Goal: Information Seeking & Learning: Check status

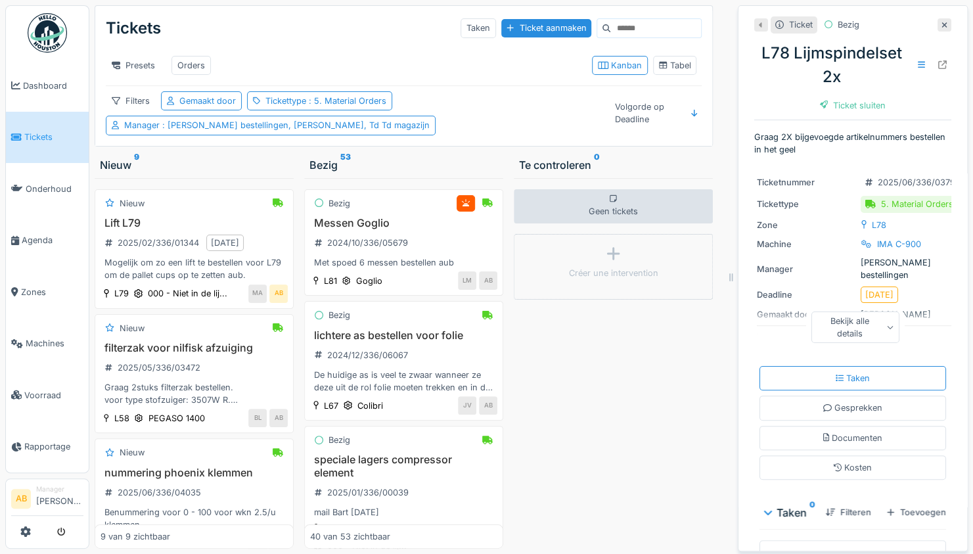
scroll to position [3720, 0]
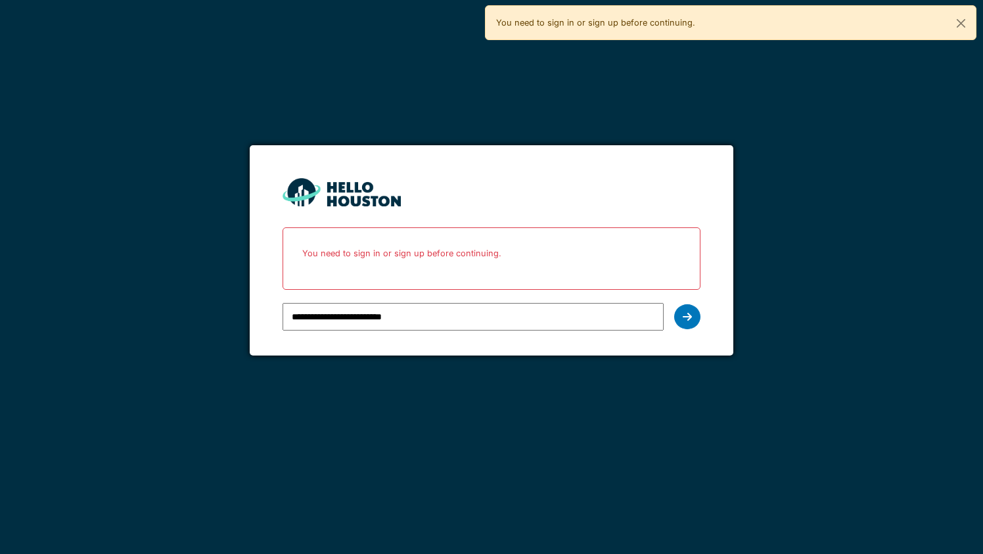
click at [683, 319] on icon at bounding box center [687, 316] width 9 height 11
click at [691, 315] on icon at bounding box center [687, 316] width 9 height 11
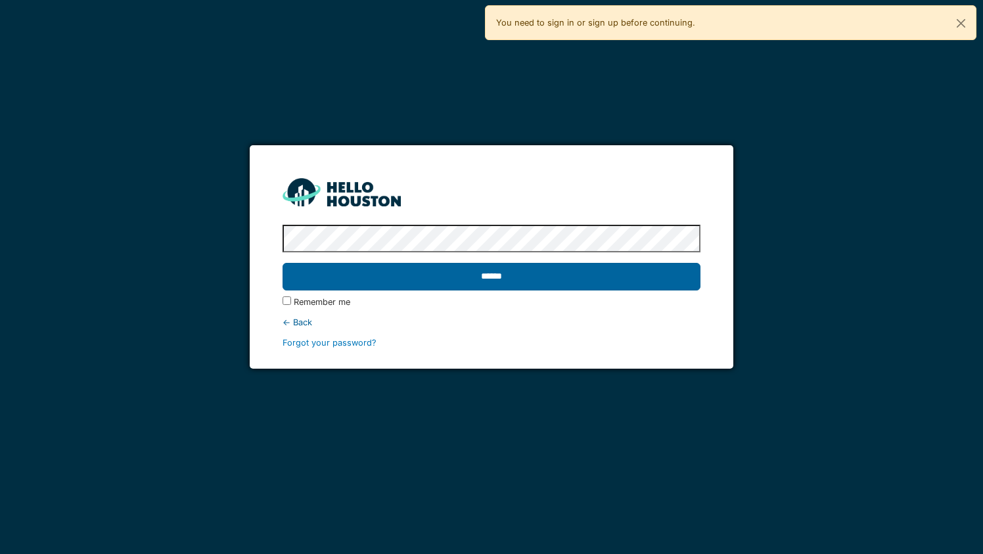
click at [553, 273] on input "******" at bounding box center [490, 277] width 417 height 28
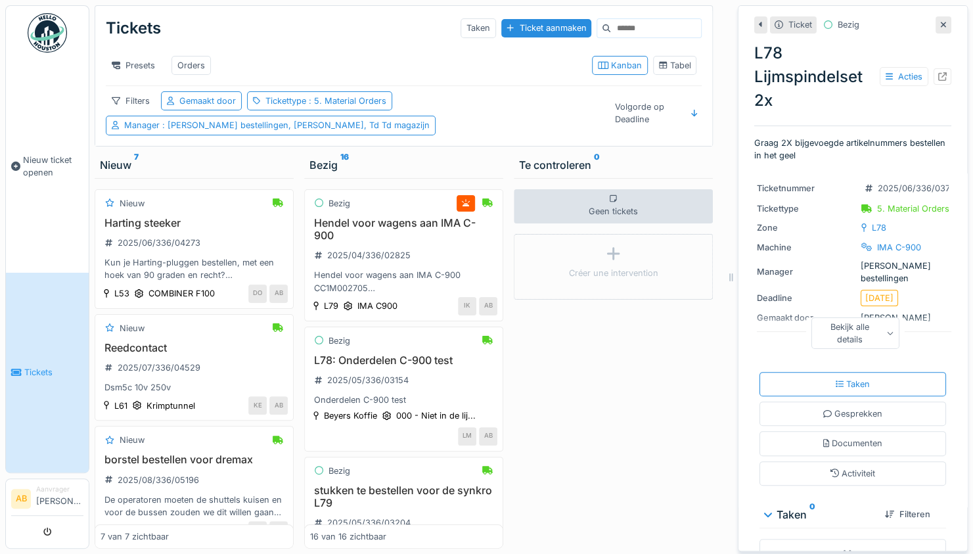
click at [32, 497] on link "AB Aanvrager Abdelhakim Bardai" at bounding box center [47, 500] width 72 height 32
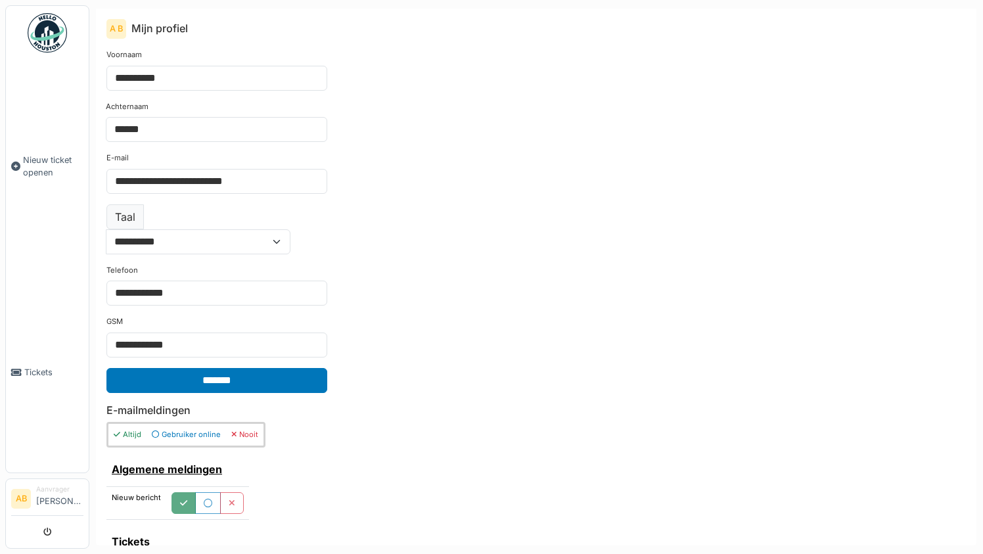
click at [25, 531] on div at bounding box center [47, 532] width 72 height 22
click at [48, 25] on img at bounding box center [47, 32] width 39 height 39
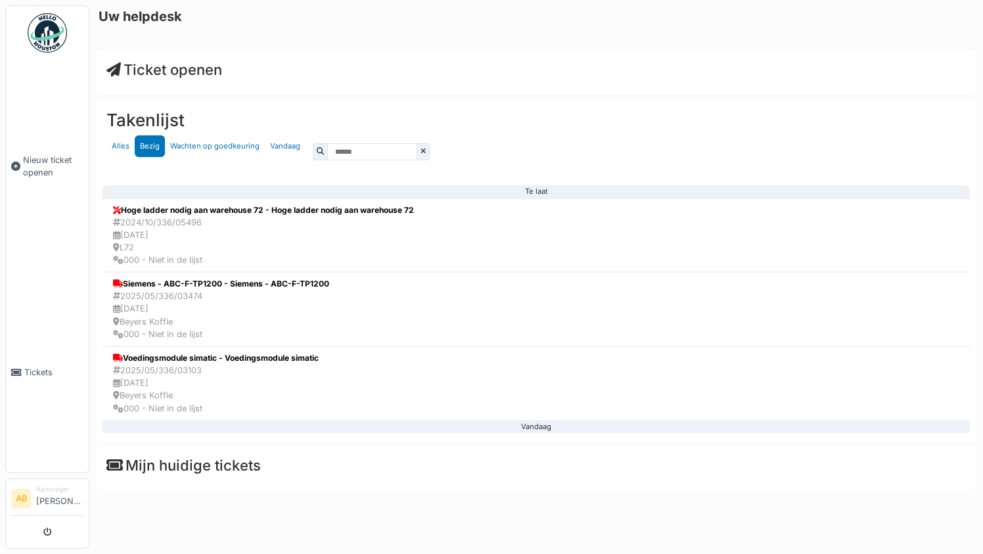
click at [56, 497] on li "Aanvrager Abdelhakim Bardai" at bounding box center [59, 498] width 47 height 28
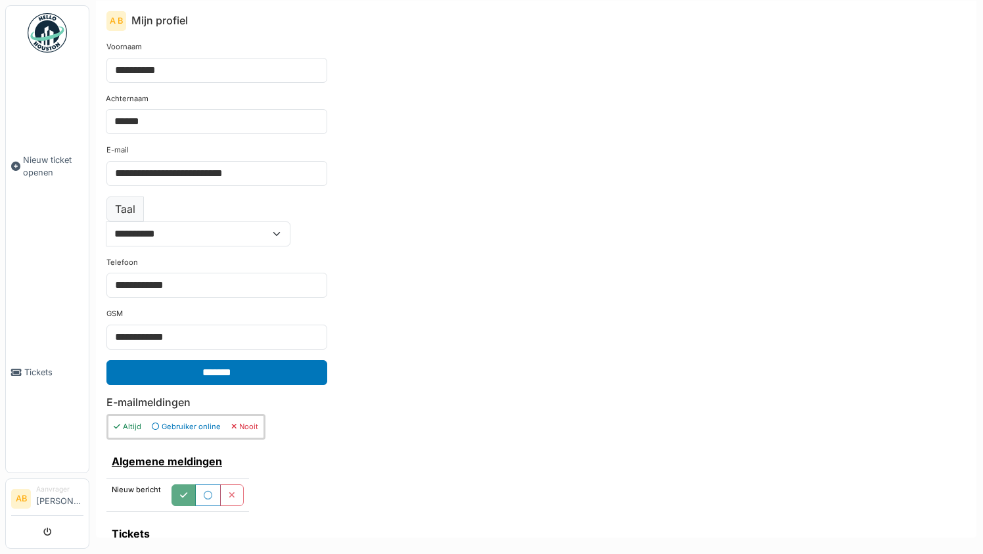
click at [49, 489] on li "Aanvrager [PERSON_NAME]" at bounding box center [59, 498] width 47 height 28
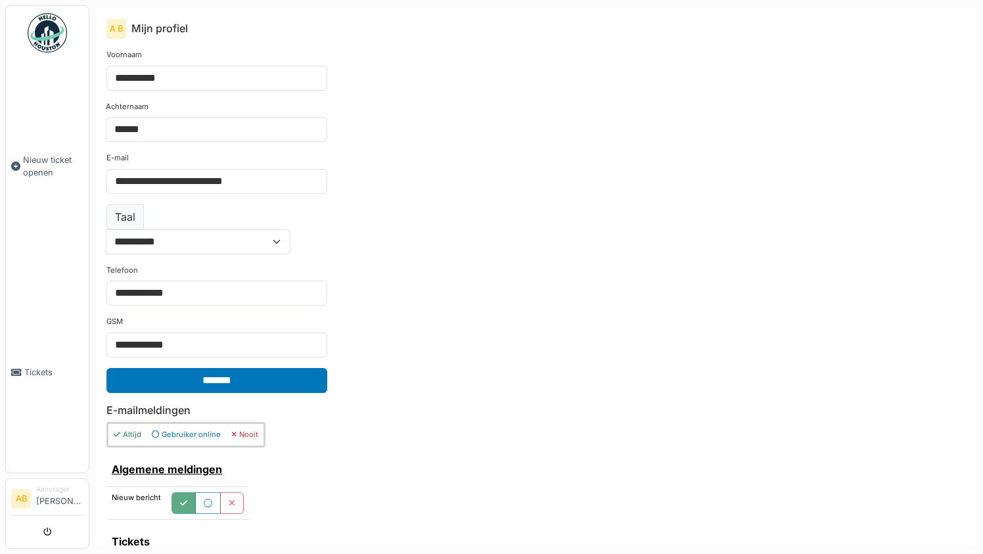
click at [24, 497] on li "AB" at bounding box center [21, 499] width 20 height 20
click at [38, 367] on span "Tickets" at bounding box center [53, 372] width 59 height 12
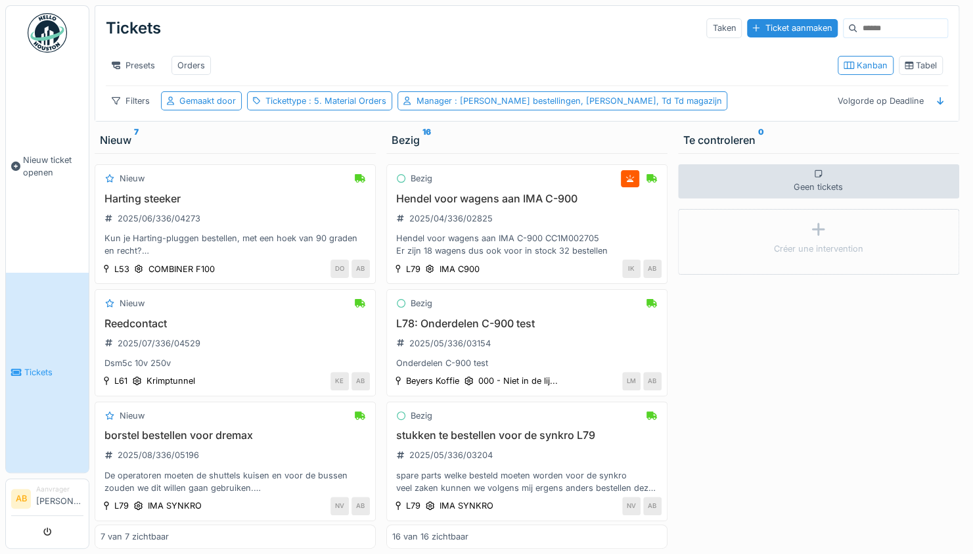
scroll to position [10, 0]
click at [58, 484] on div "Aanvrager" at bounding box center [59, 489] width 47 height 10
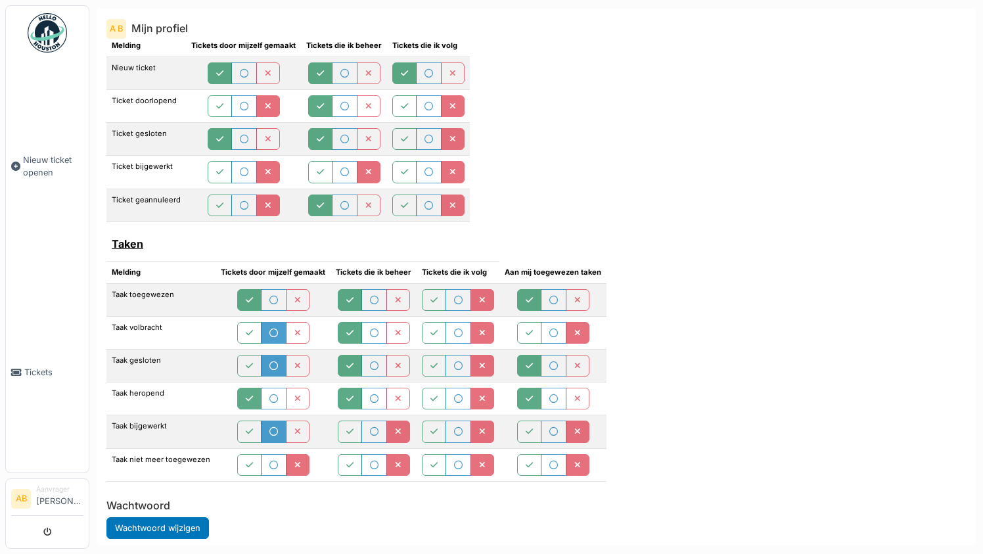
scroll to position [536, 0]
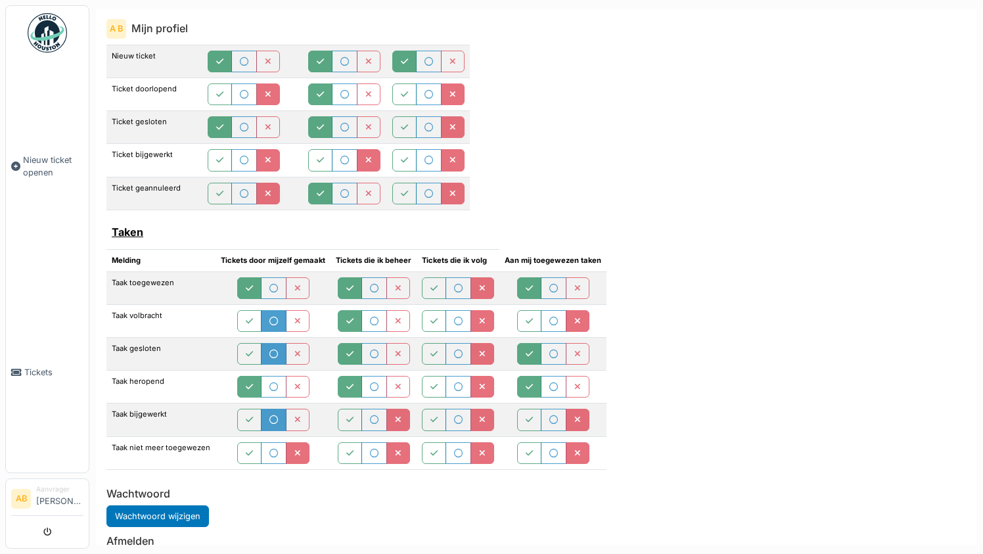
click at [242, 445] on div "**********" at bounding box center [536, 292] width 880 height 506
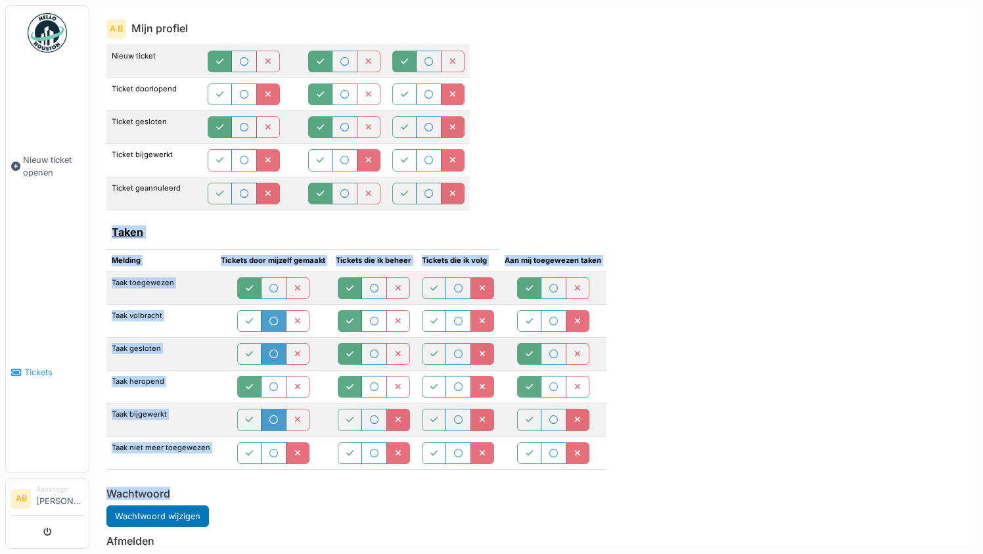
click at [43, 366] on span "Tickets" at bounding box center [53, 372] width 59 height 12
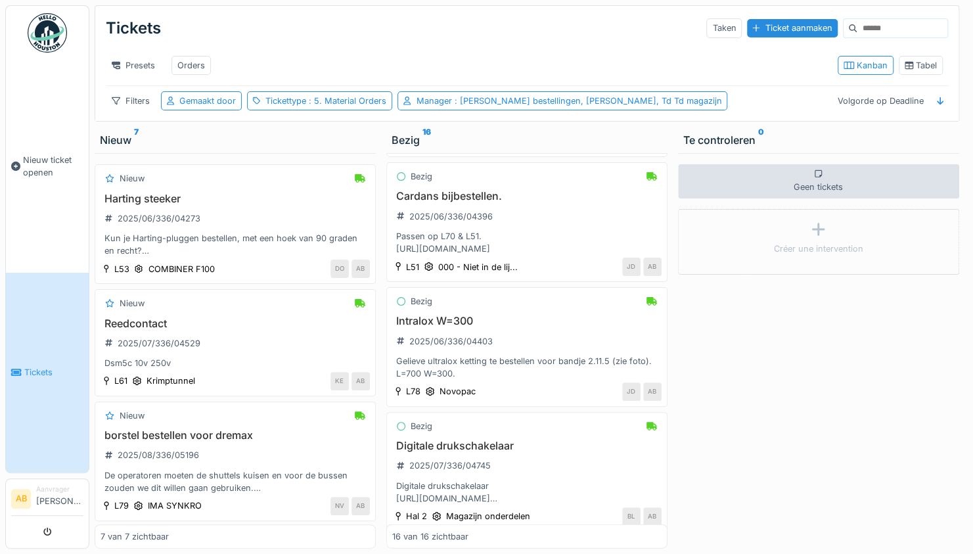
click at [39, 366] on span "Tickets" at bounding box center [53, 372] width 59 height 12
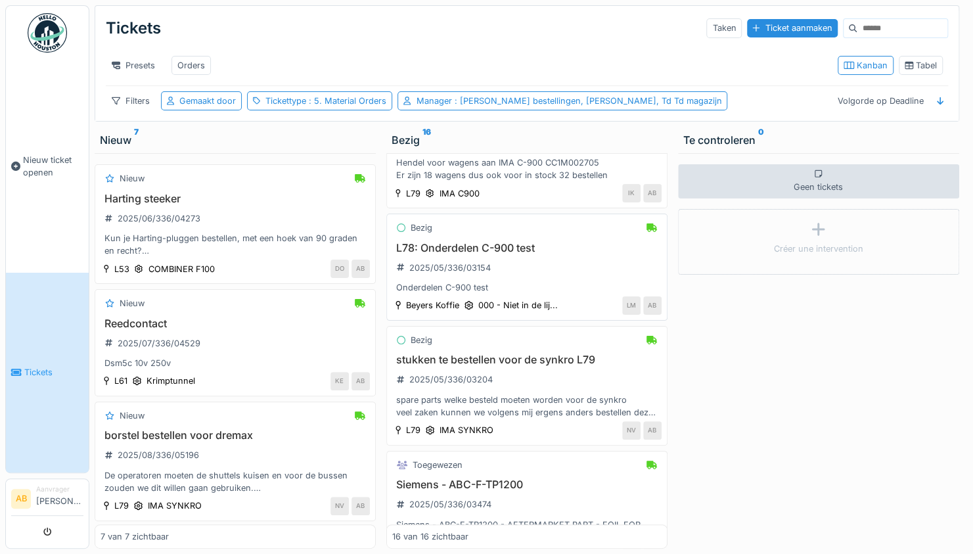
click at [490, 236] on div "Bezig" at bounding box center [526, 227] width 269 height 16
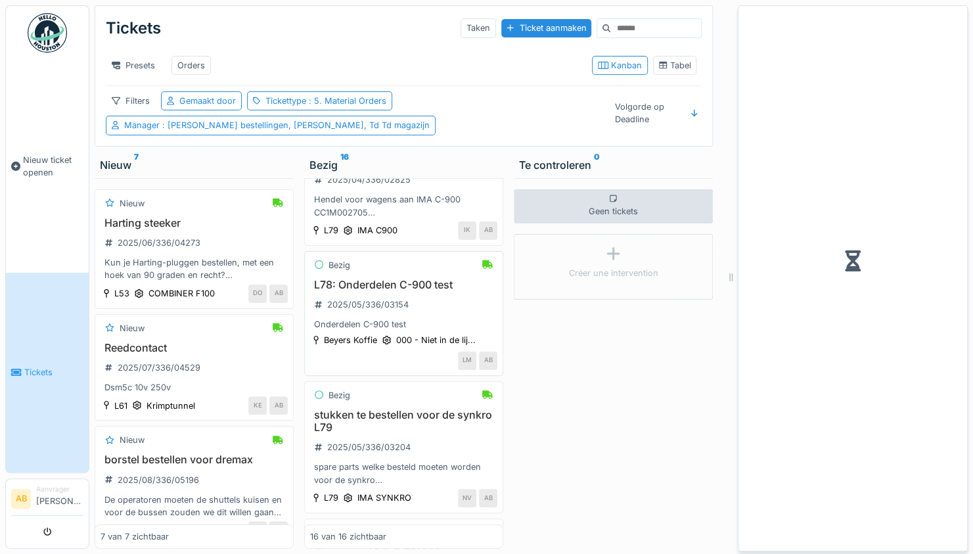
scroll to position [88, 0]
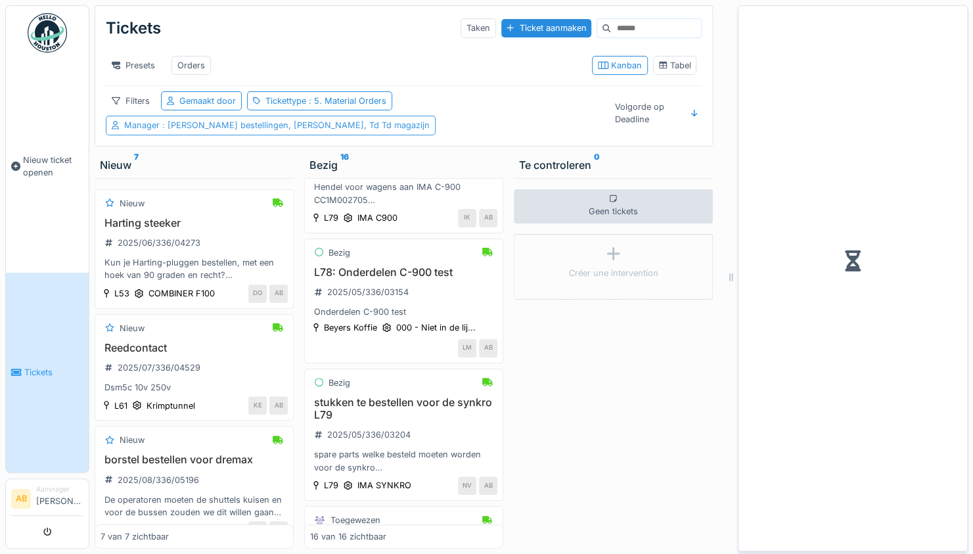
click at [419, 135] on div "Manager : [PERSON_NAME] bestellingen, [PERSON_NAME], Td Td magazijn" at bounding box center [271, 125] width 330 height 19
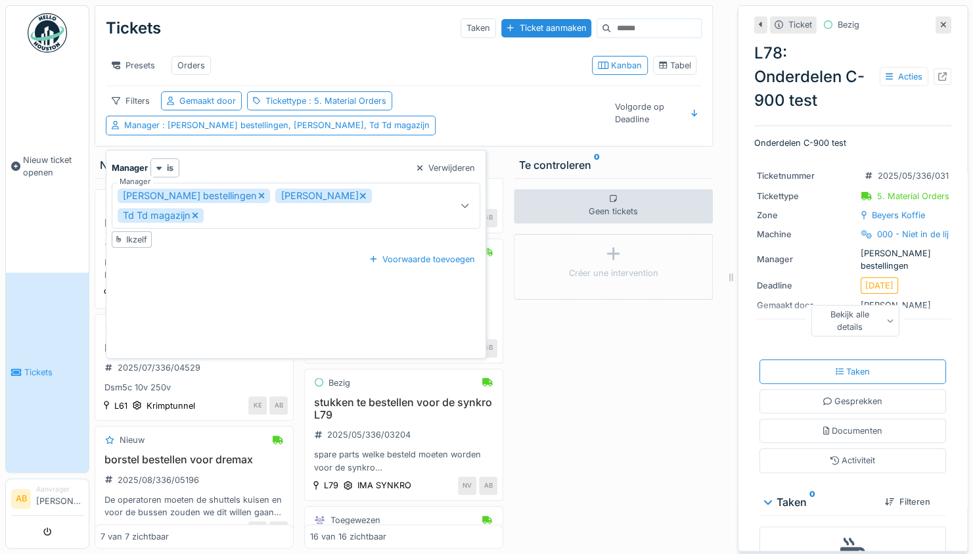
click at [326, 214] on div "[PERSON_NAME] bestellingen [PERSON_NAME] Td Td magazijn" at bounding box center [273, 206] width 311 height 34
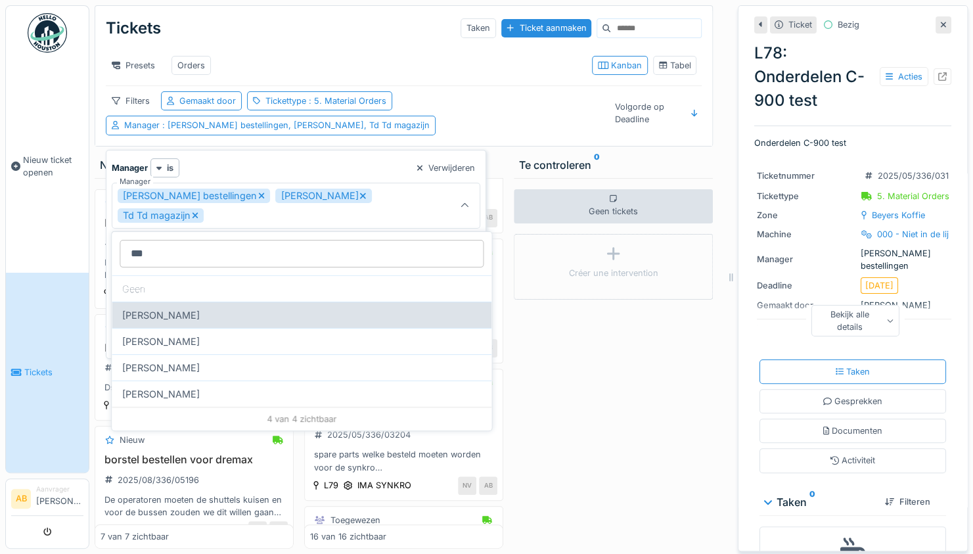
type input "***"
click at [207, 309] on div "Steven Buelens" at bounding box center [302, 315] width 380 height 26
type input "**********"
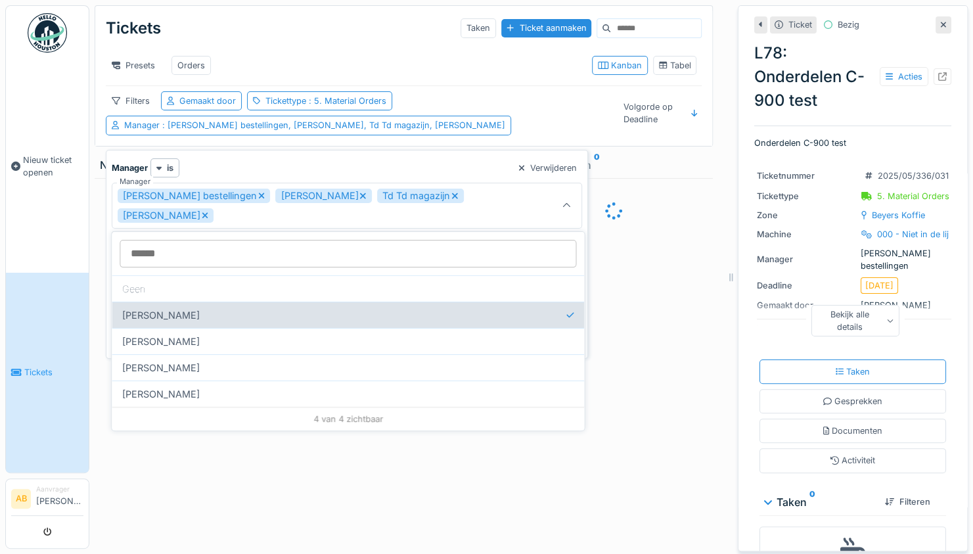
scroll to position [0, 0]
click at [207, 309] on div "Steven Buelens" at bounding box center [348, 315] width 472 height 26
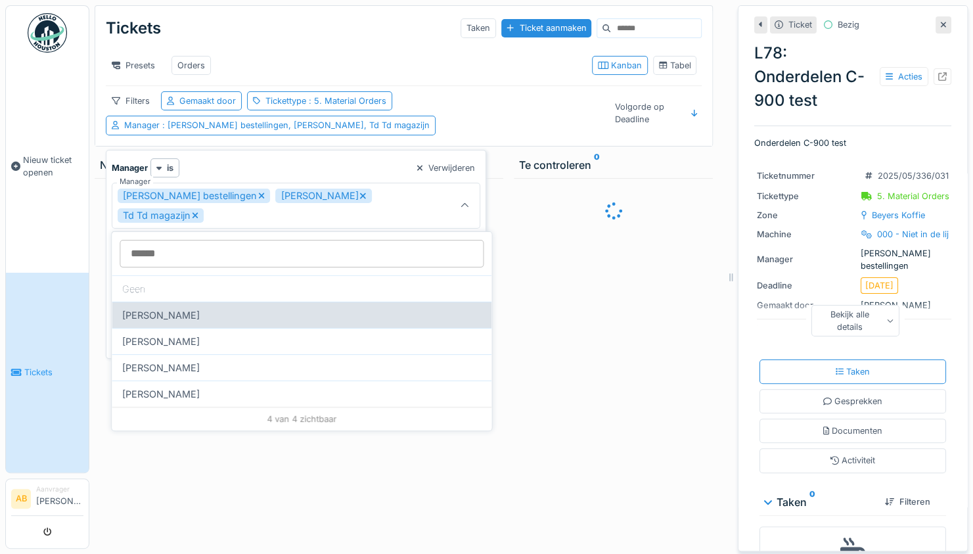
type input "**********"
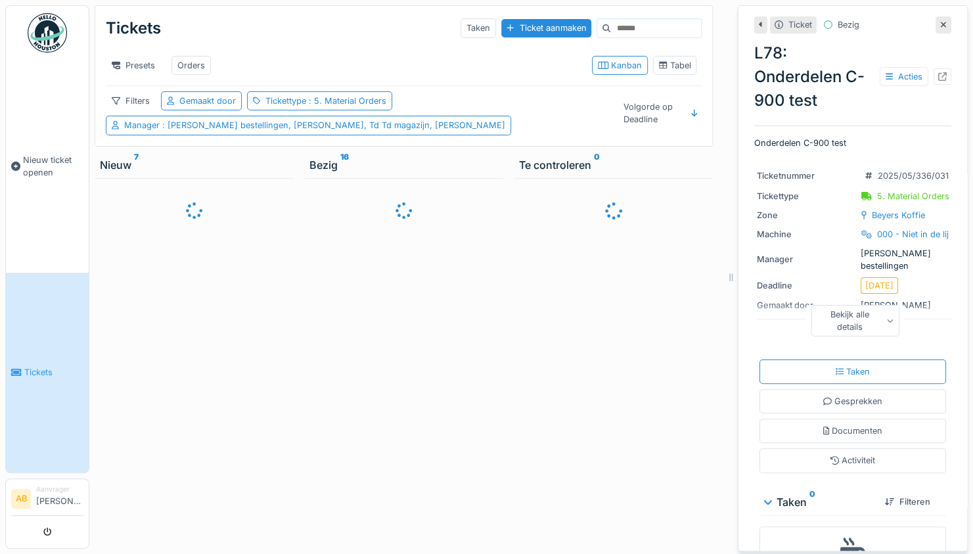
click at [616, 409] on div at bounding box center [613, 363] width 199 height 371
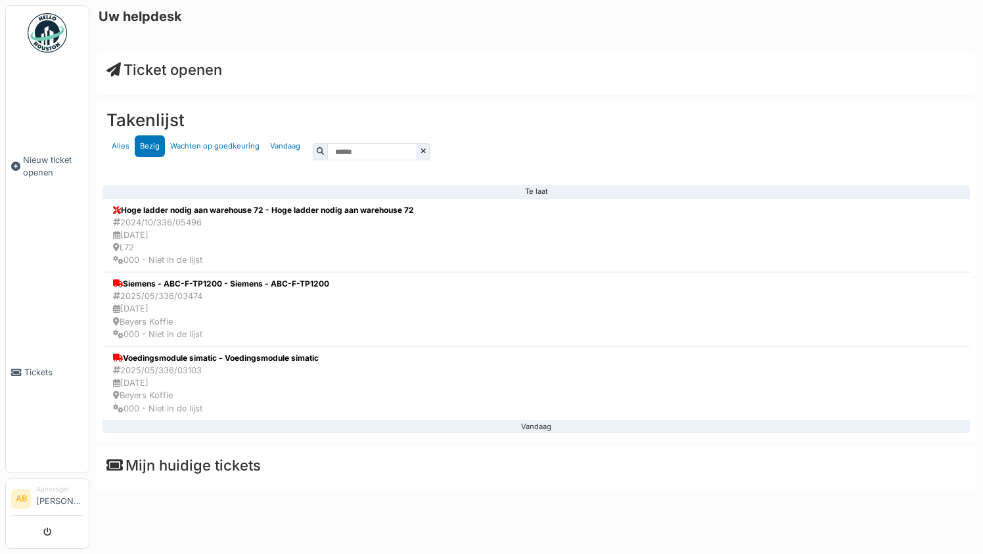
click at [50, 43] on img at bounding box center [47, 32] width 39 height 39
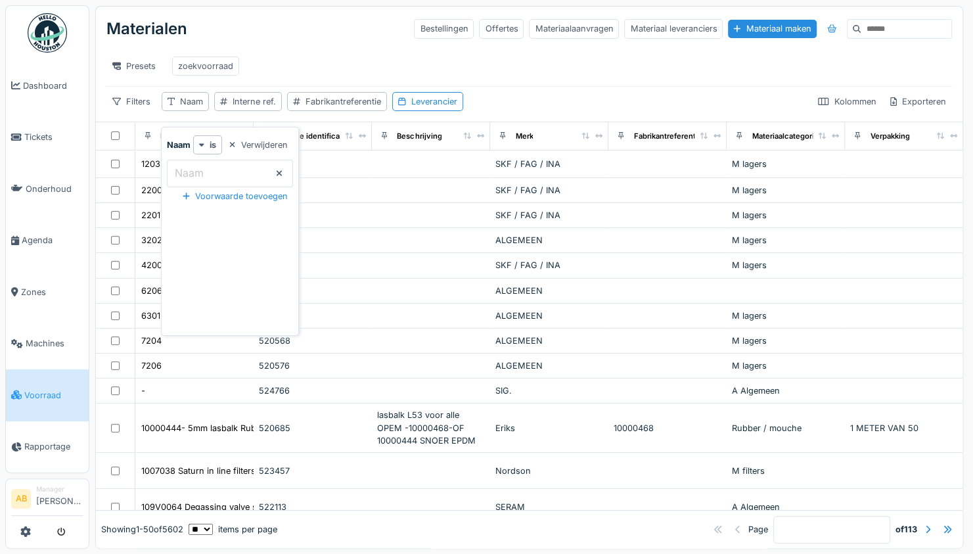
click at [48, 389] on span "Voorraad" at bounding box center [53, 395] width 59 height 12
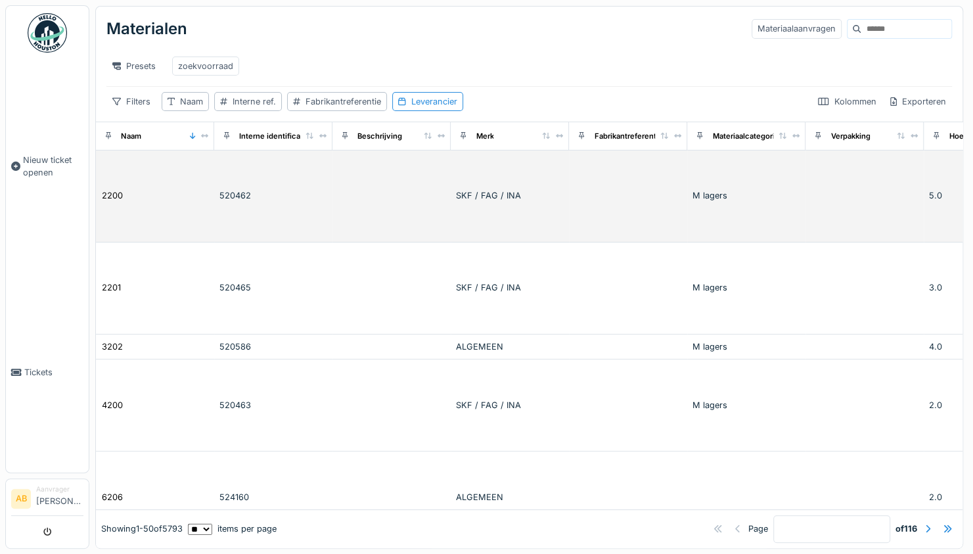
click at [217, 202] on td "520462" at bounding box center [273, 196] width 118 height 92
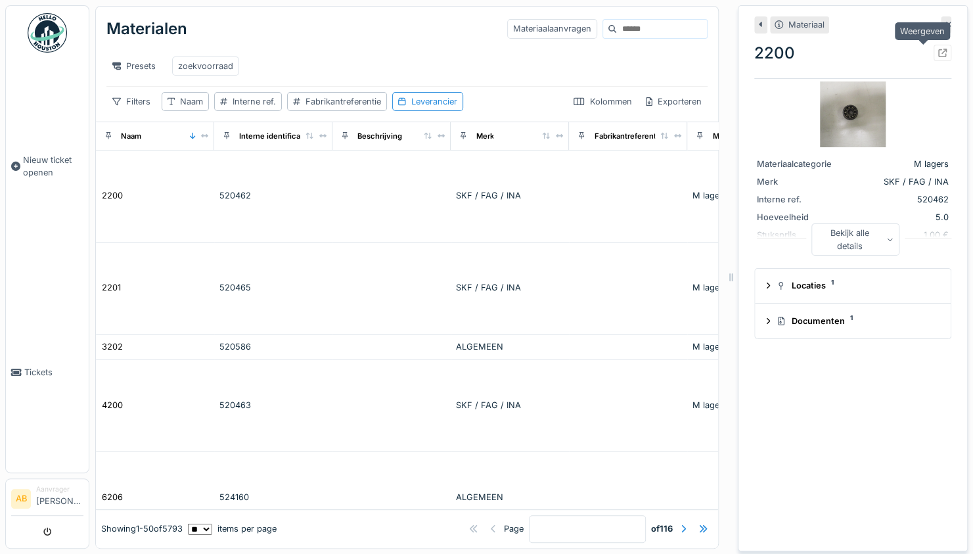
click at [938, 50] on icon at bounding box center [942, 53] width 9 height 9
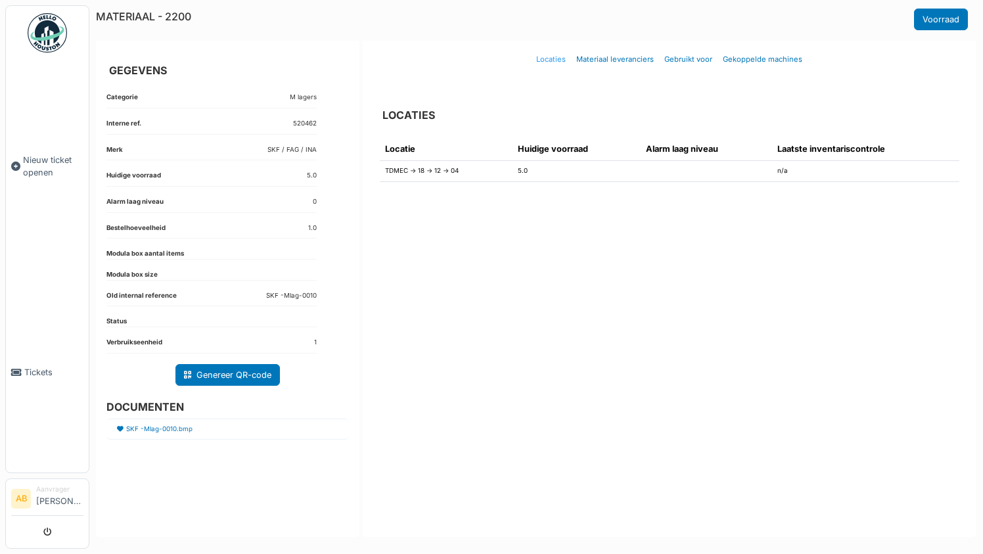
click at [557, 58] on link "Locaties" at bounding box center [551, 59] width 40 height 31
click at [935, 22] on link "Voorraad" at bounding box center [941, 20] width 54 height 22
